Goal: Information Seeking & Learning: Learn about a topic

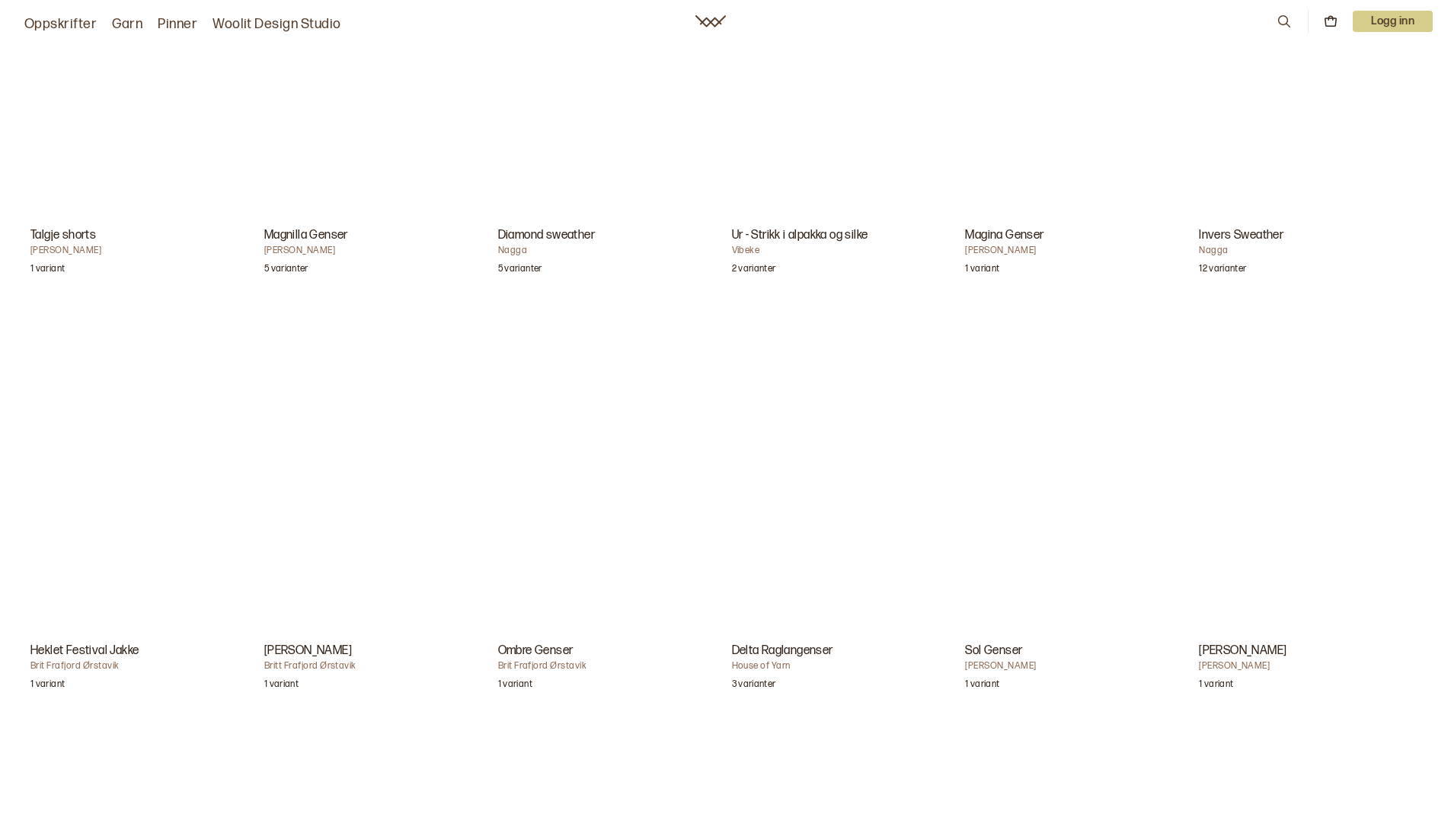
scroll to position [2972, 0]
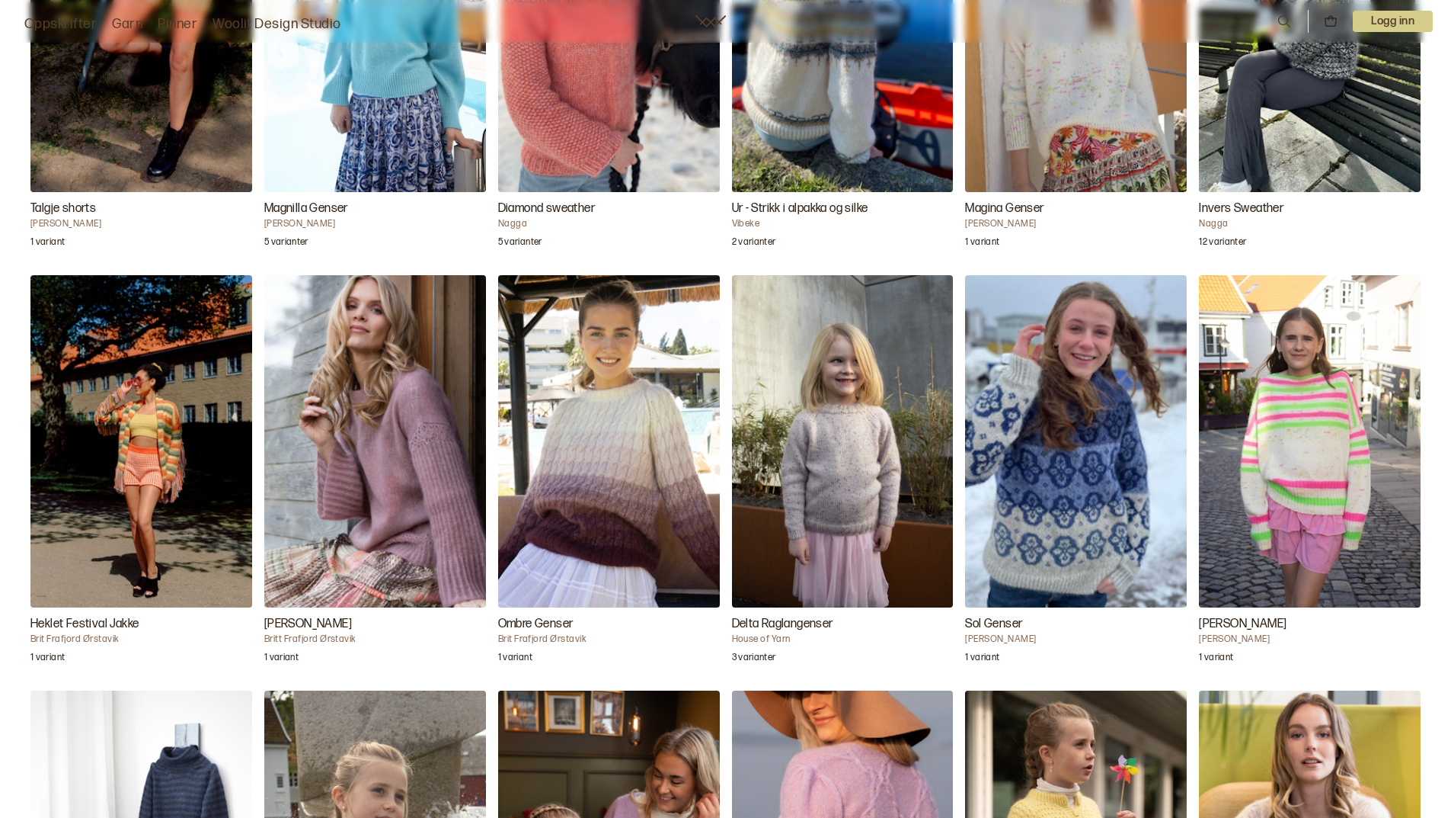
click at [591, 488] on img "Ombre Genser" at bounding box center [609, 441] width 222 height 332
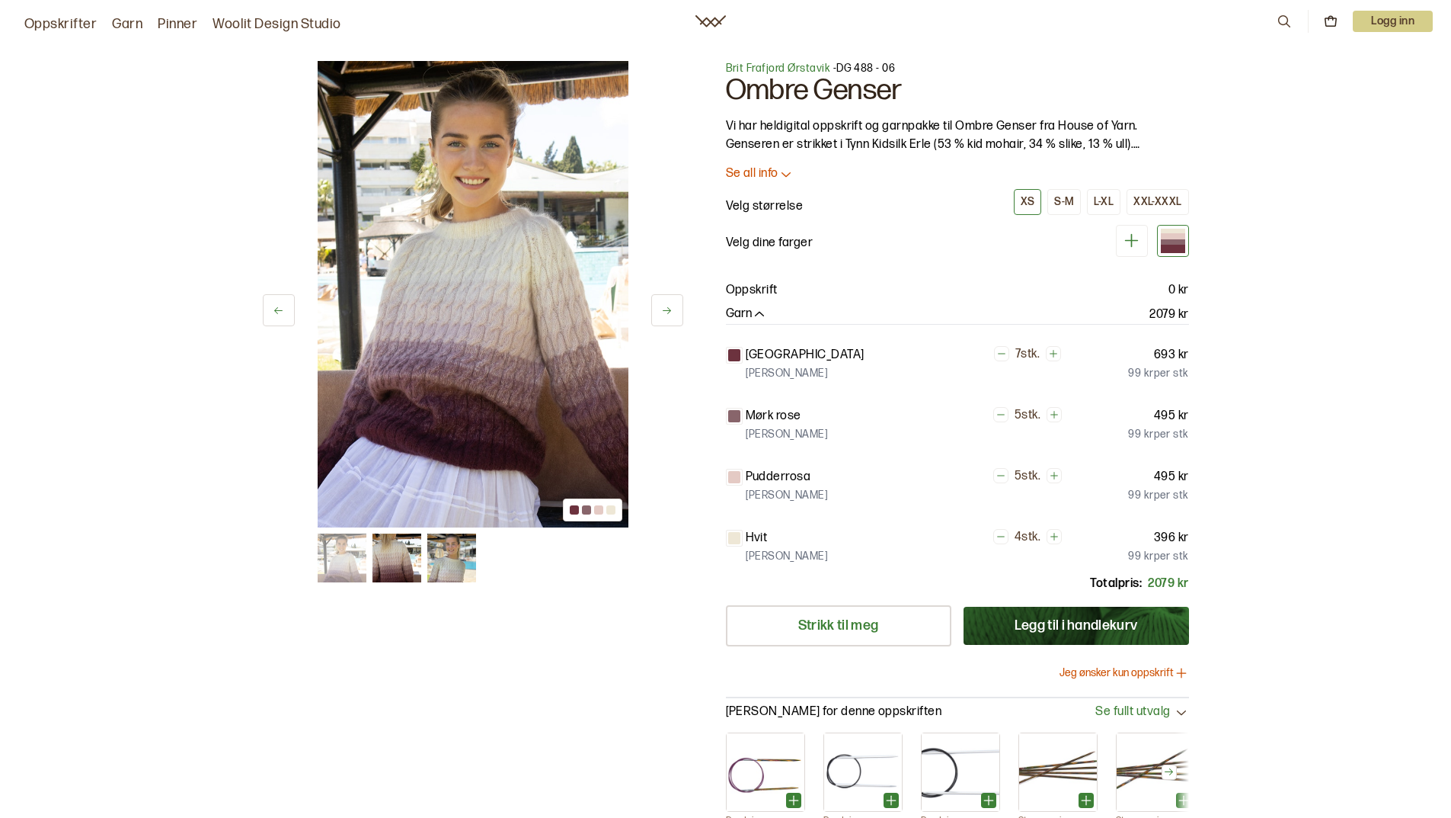
click at [784, 171] on icon at bounding box center [786, 173] width 15 height 15
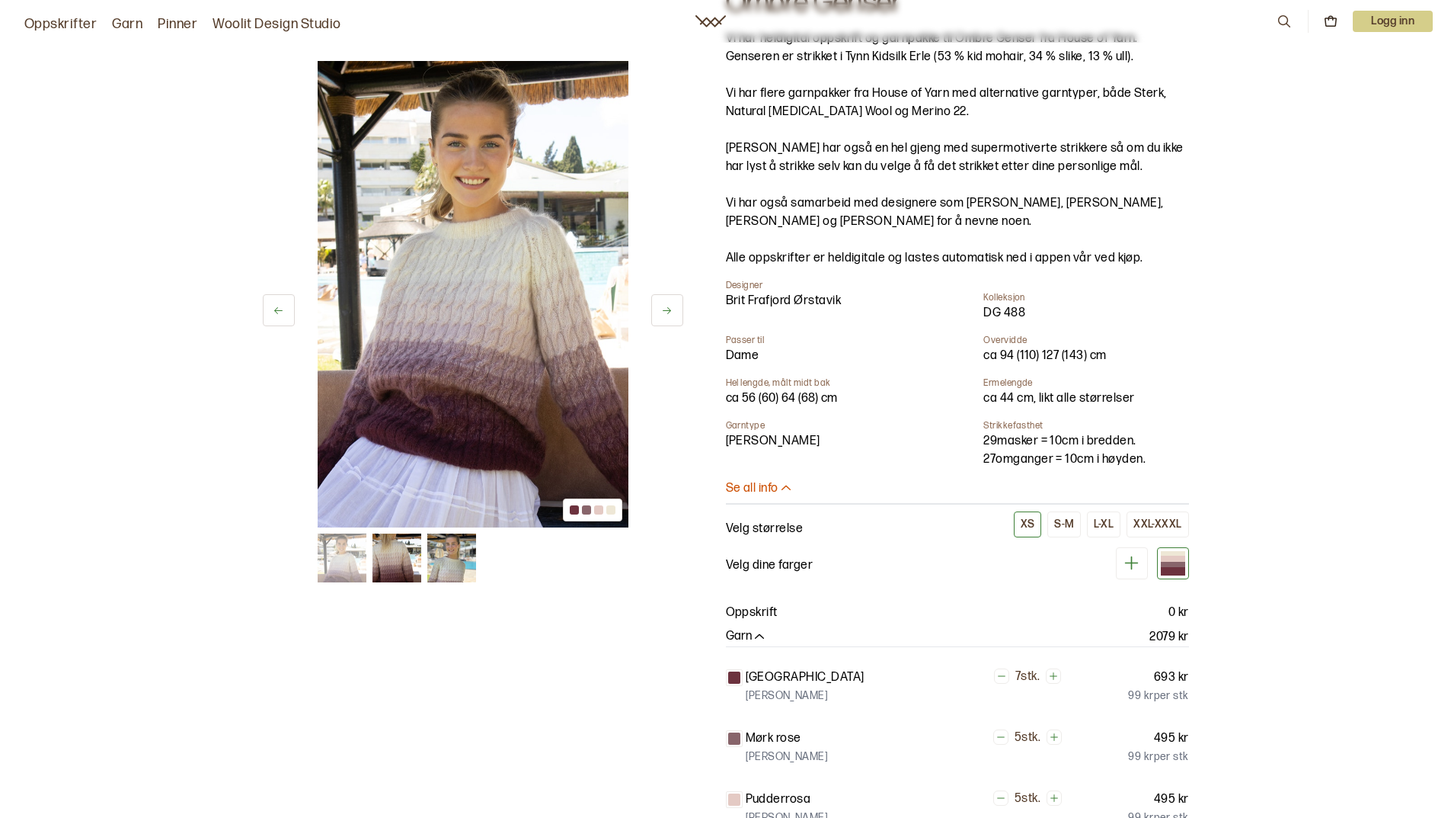
scroll to position [152, 0]
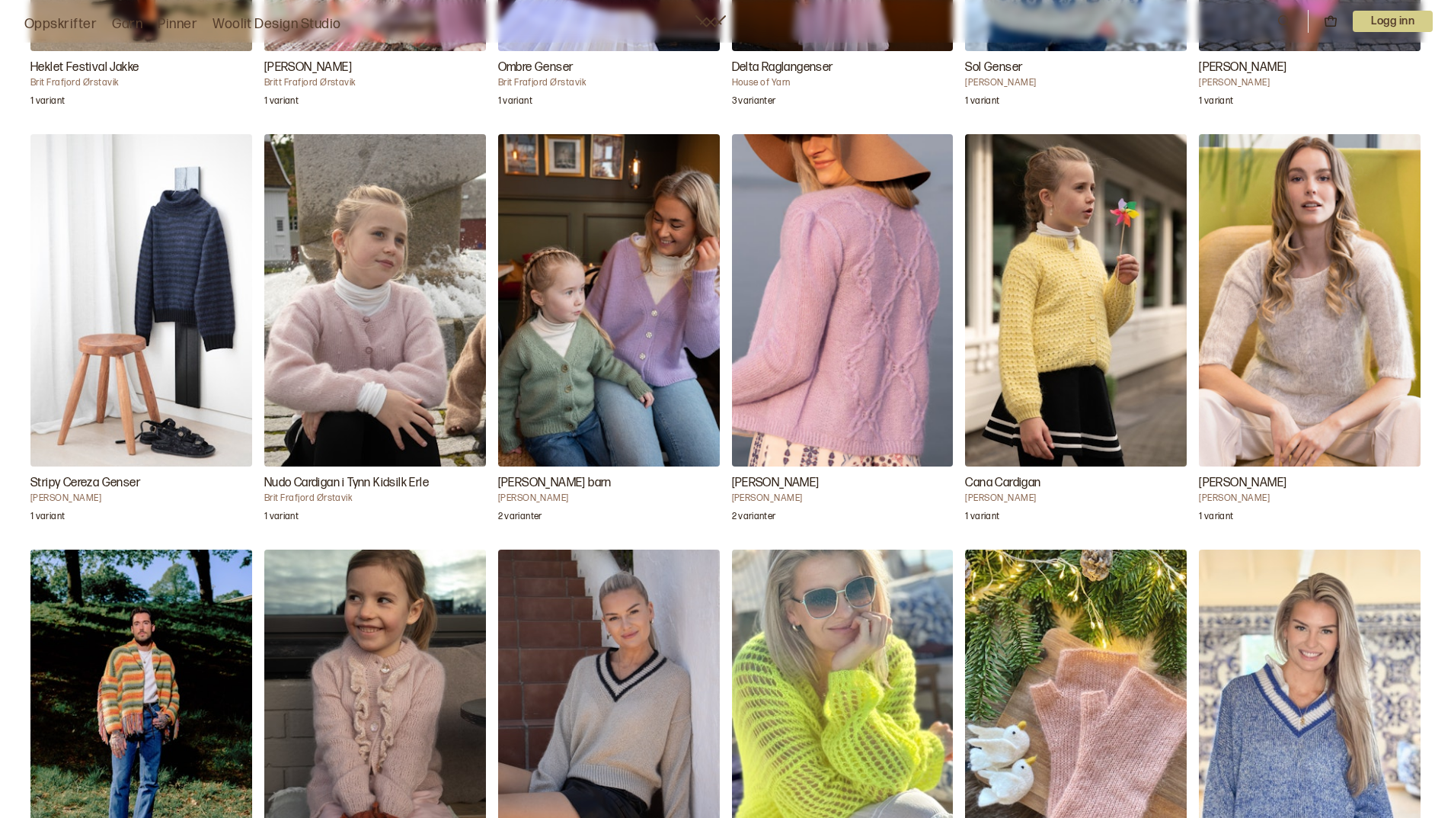
scroll to position [3505, 0]
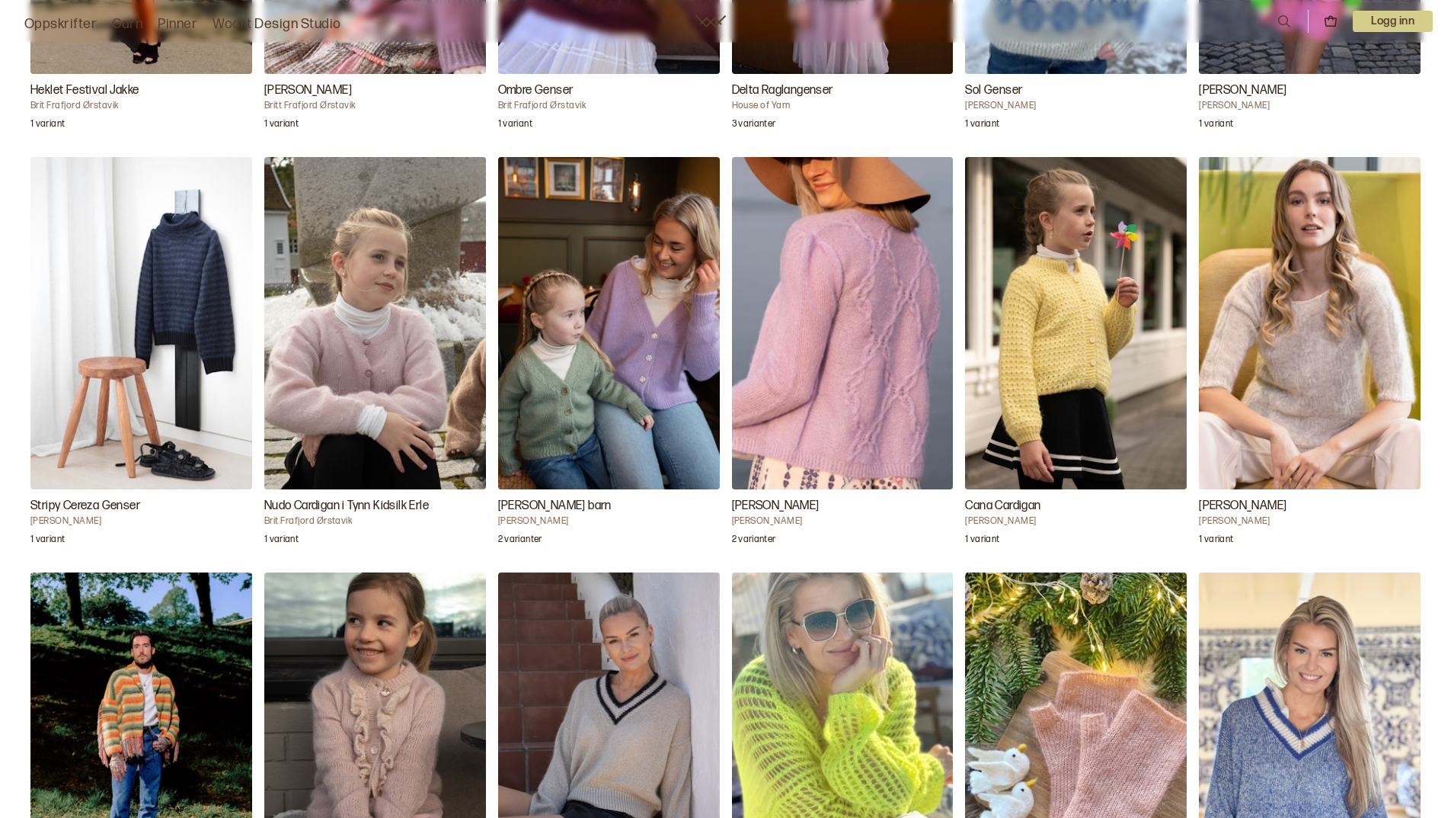
click at [875, 413] on img "Odette Cardigan" at bounding box center [843, 323] width 222 height 332
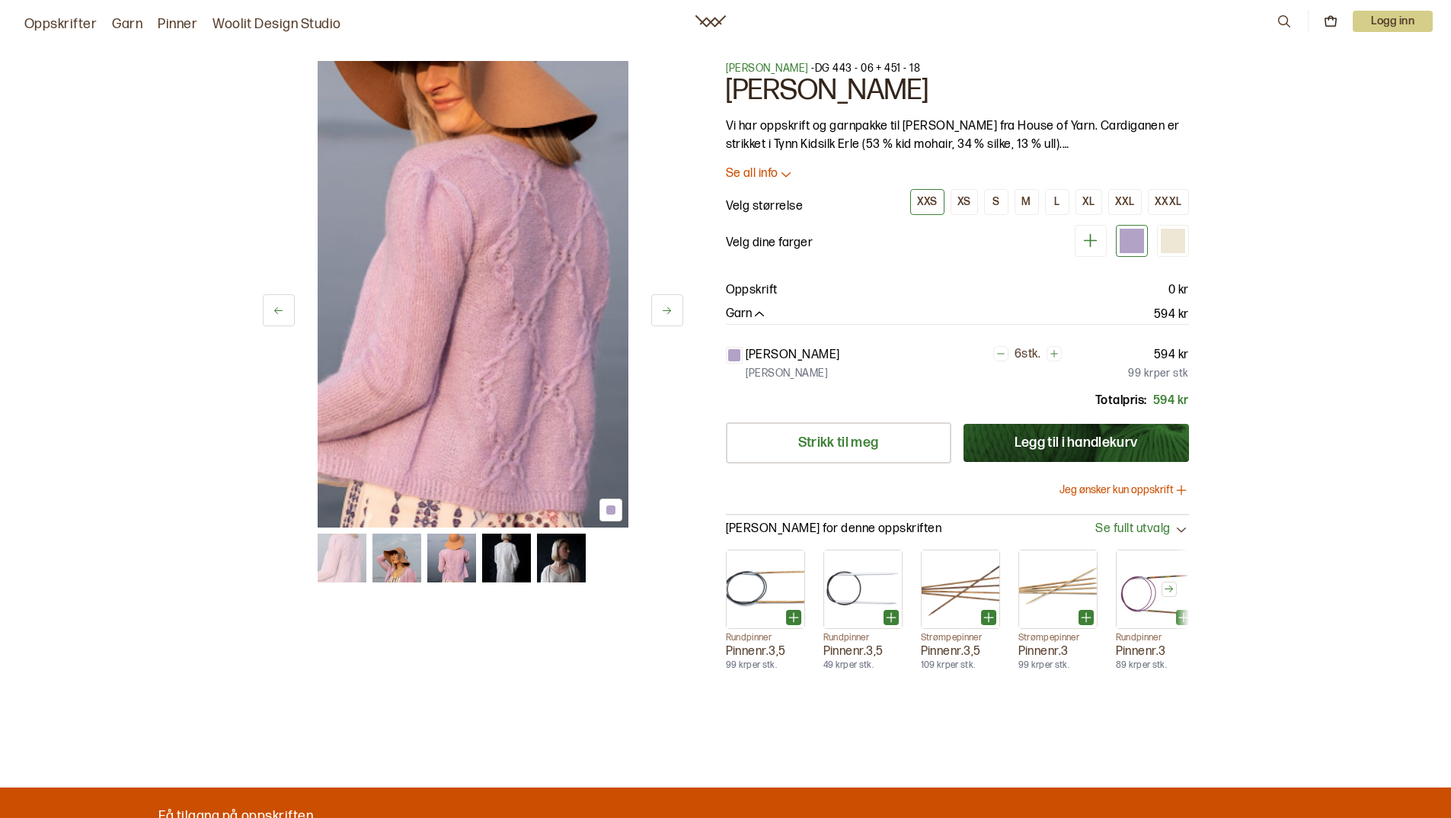
click at [450, 565] on img at bounding box center [451, 557] width 49 height 49
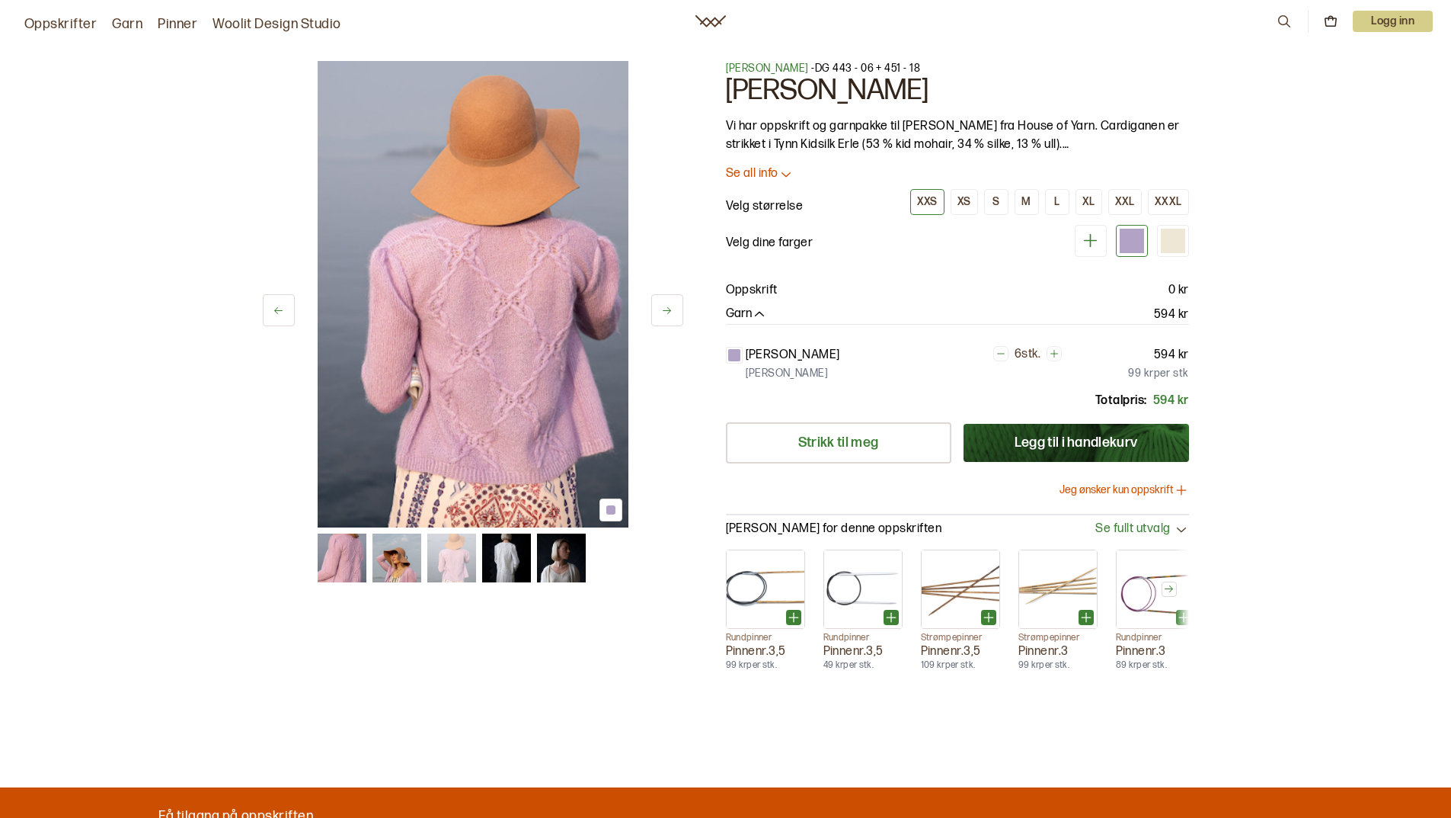
click at [386, 565] on img at bounding box center [397, 557] width 49 height 49
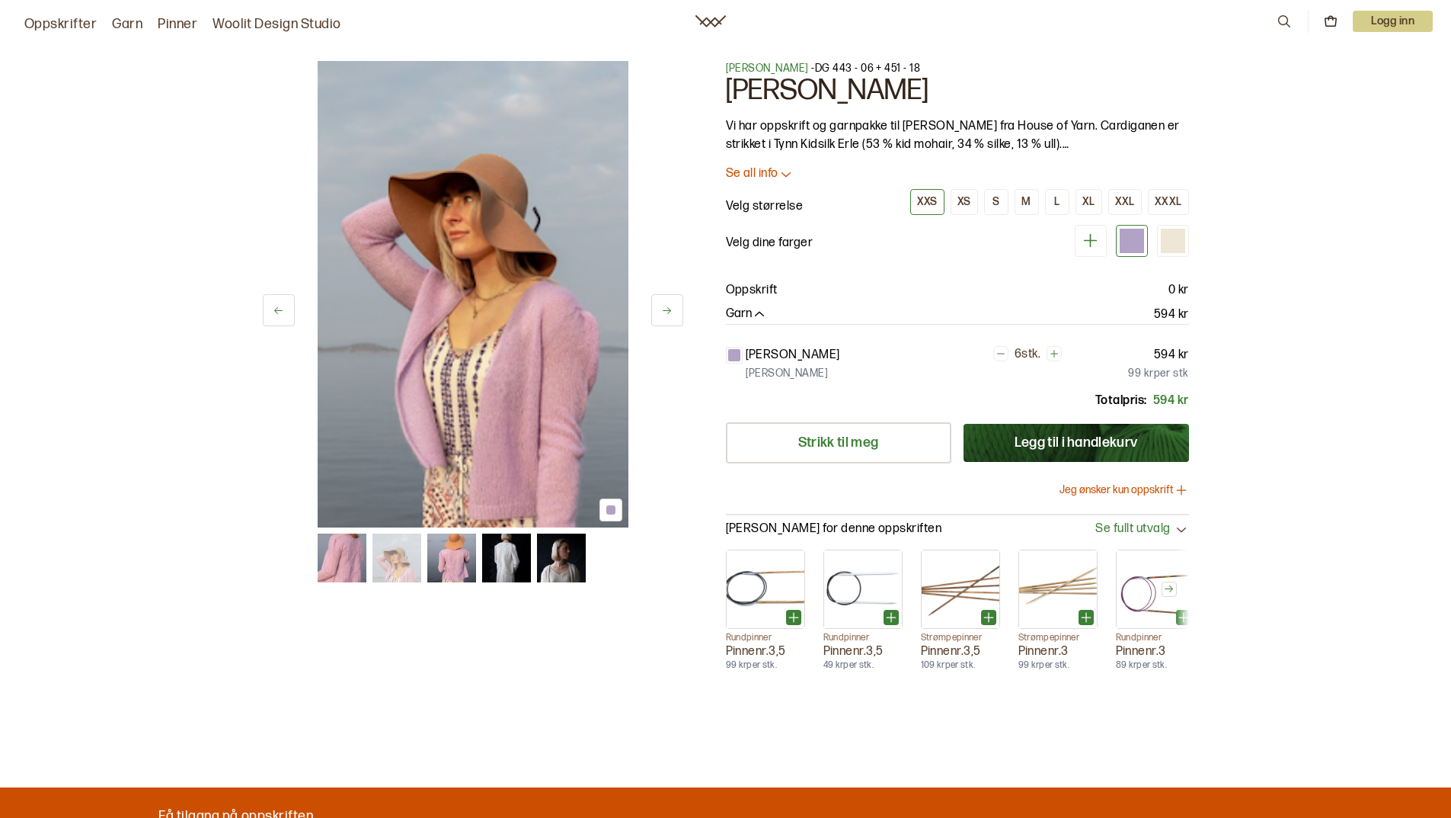
click at [348, 561] on img at bounding box center [342, 557] width 49 height 49
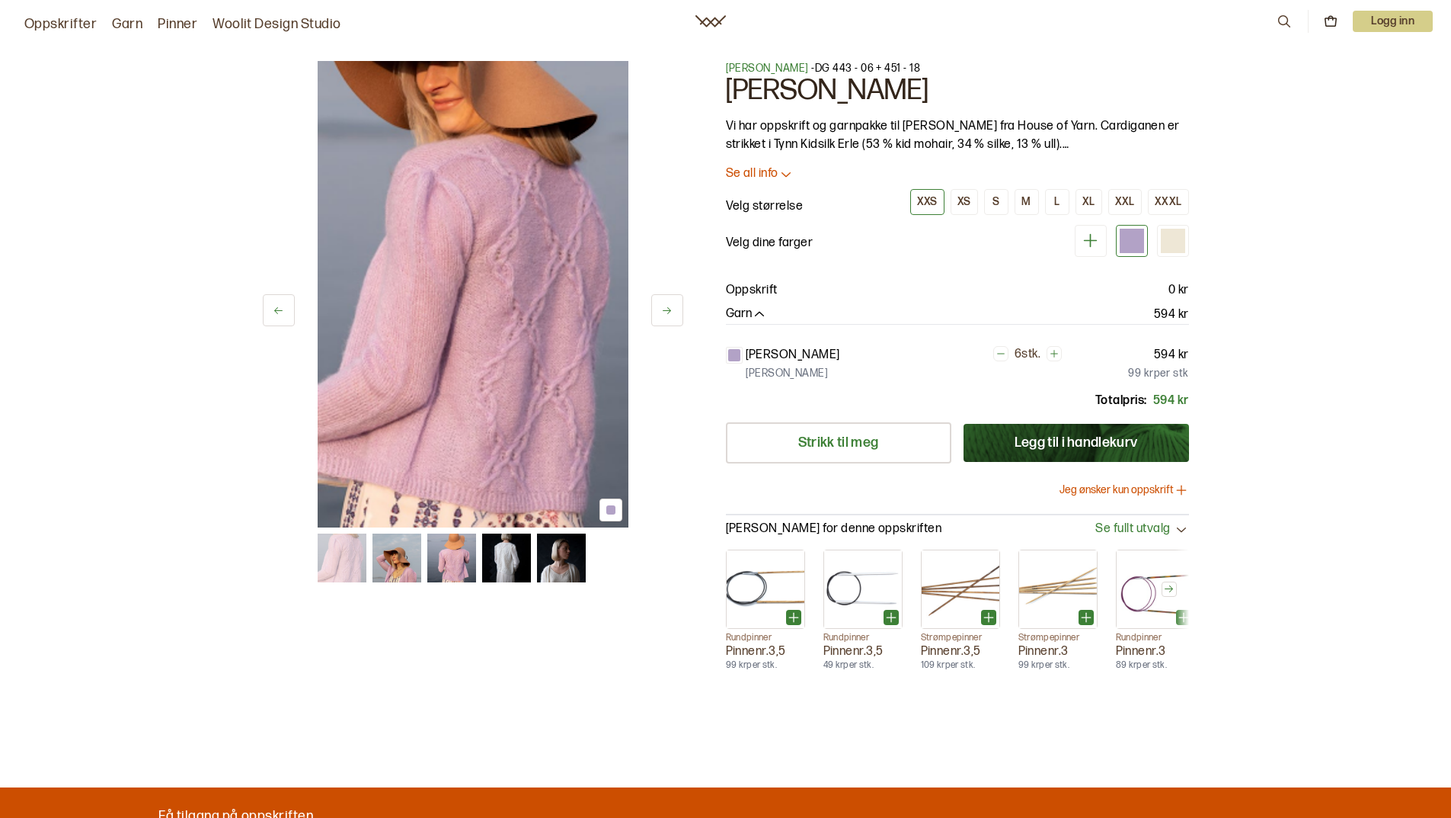
click at [504, 559] on img at bounding box center [506, 557] width 49 height 49
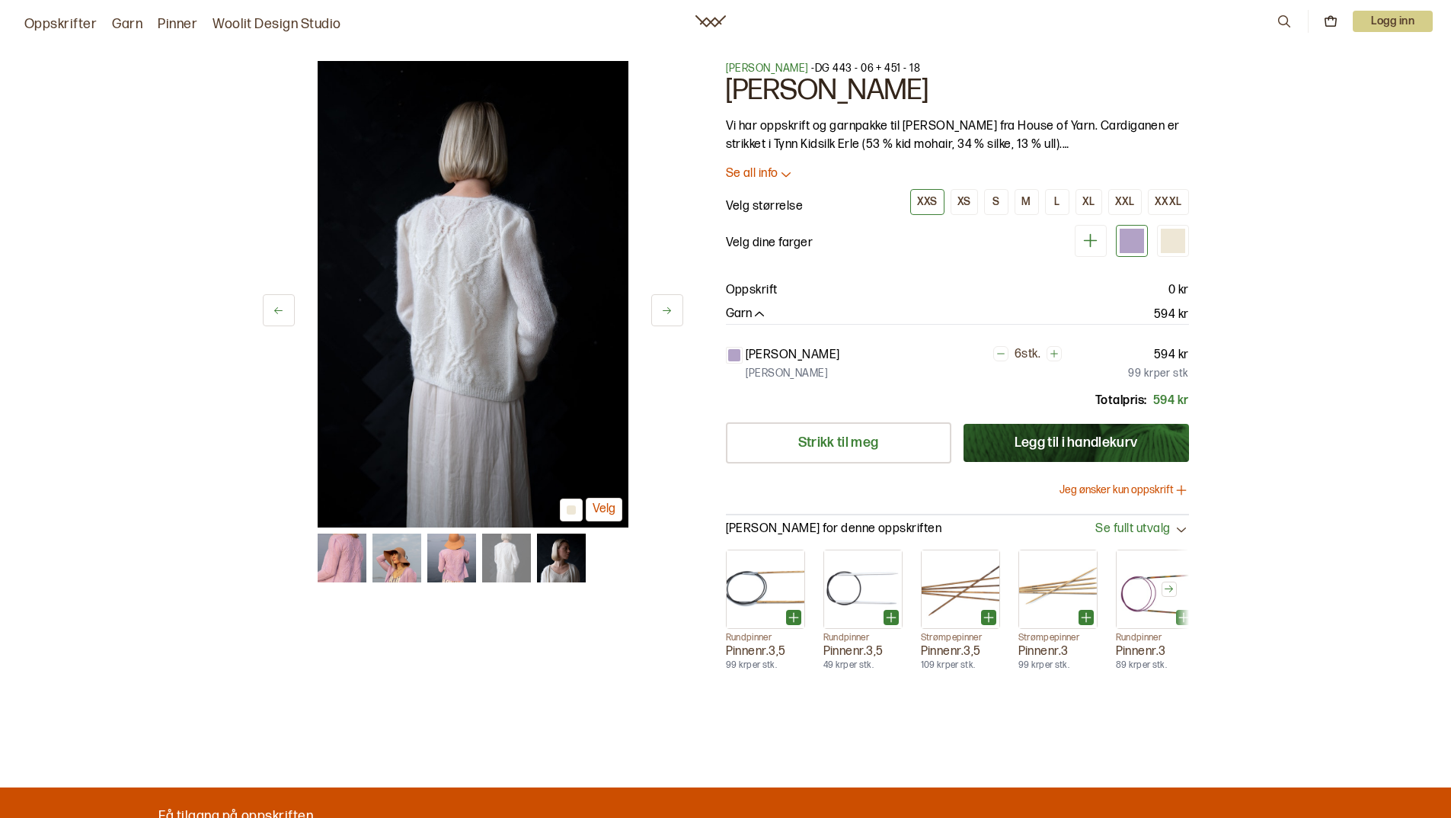
click at [561, 559] on img at bounding box center [561, 557] width 49 height 49
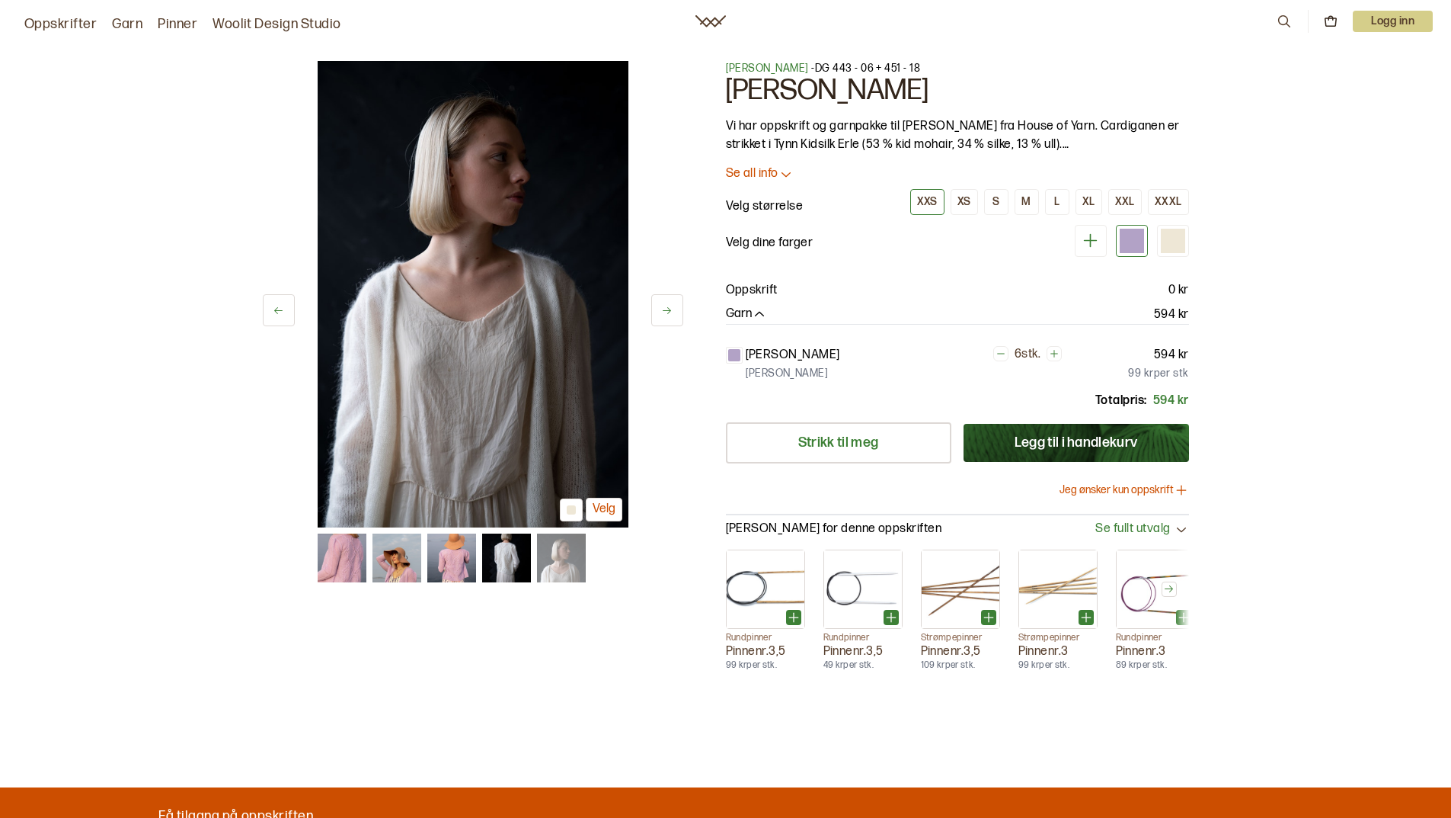
click at [745, 171] on p "Se all info" at bounding box center [752, 174] width 53 height 16
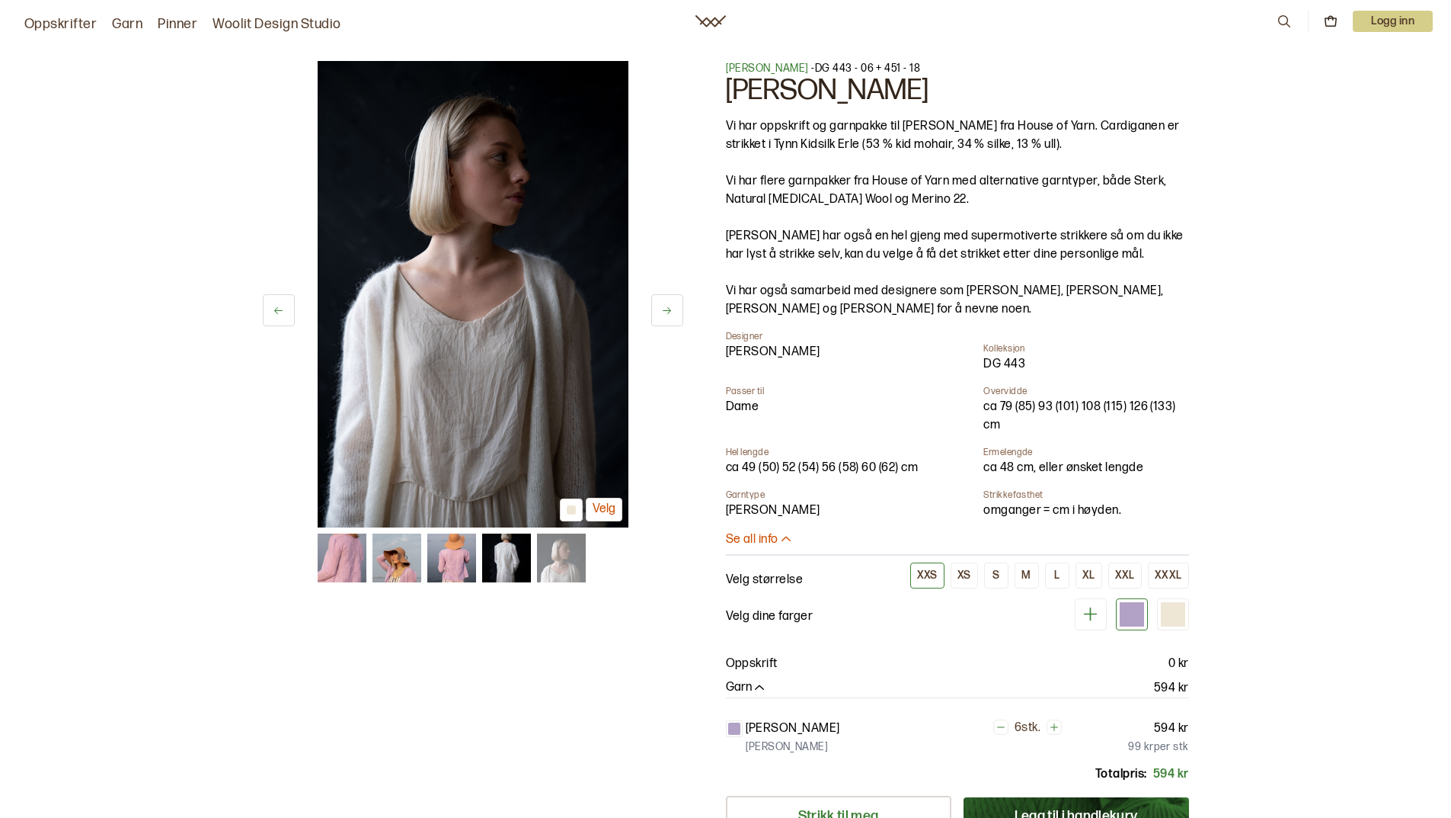
click at [442, 559] on img at bounding box center [451, 557] width 49 height 49
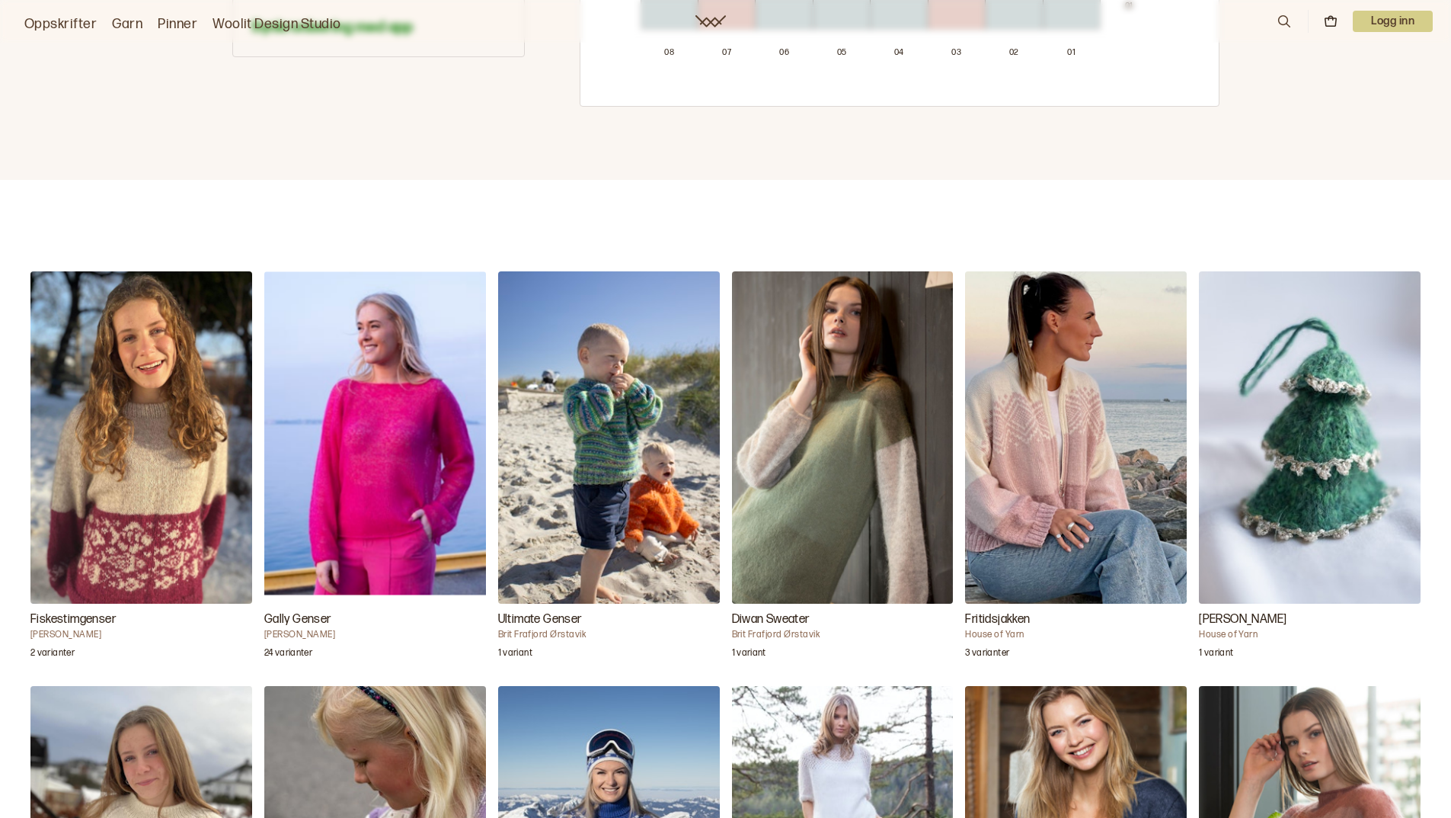
scroll to position [1524, 0]
